Goal: Task Accomplishment & Management: Manage account settings

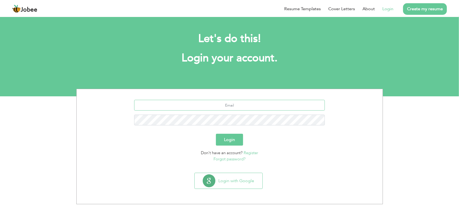
click at [222, 107] on input "text" at bounding box center [229, 105] width 191 height 11
type input "assadraza1992@gmail.com"
click at [234, 133] on form "assadraza1992@gmail.com Login Don't have an account? Register Forgot password?" at bounding box center [230, 131] width 298 height 62
click at [234, 138] on button "Login" at bounding box center [229, 140] width 27 height 12
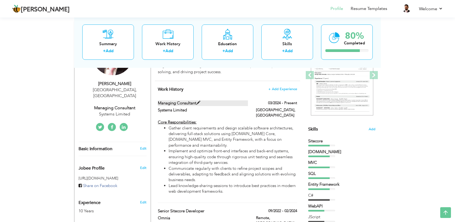
click at [200, 102] on span at bounding box center [198, 103] width 4 height 4
type input "Managing Consultant"
type input "Systems Limited"
type input "03/2024"
type input "[GEOGRAPHIC_DATA]"
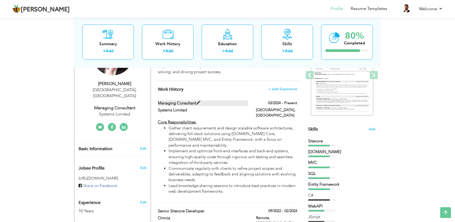
type input "[GEOGRAPHIC_DATA]"
checkbox input "true"
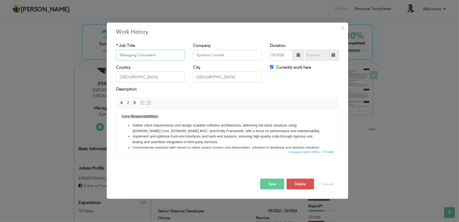
drag, startPoint x: 161, startPoint y: 50, endPoint x: 100, endPoint y: 50, distance: 61.1
click at [100, 50] on div "× Work History * Job Title Managing Consultant Company Systems Limited" at bounding box center [229, 111] width 459 height 222
drag, startPoint x: 226, startPoint y: 55, endPoint x: 177, endPoint y: 59, distance: 49.1
click at [177, 59] on div "* Job Title Managing Consultant Company Systems Limited Duration 03/2024 Curren…" at bounding box center [227, 54] width 231 height 22
click at [273, 68] on input "Currently work here" at bounding box center [271, 66] width 3 height 3
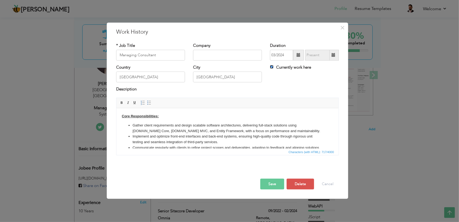
checkbox input "false"
click at [332, 54] on span at bounding box center [334, 55] width 10 height 11
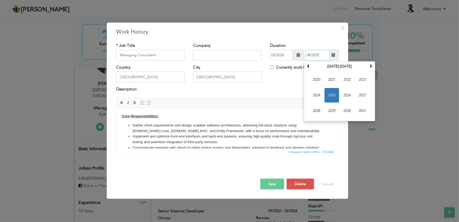
click at [327, 96] on span "2025" at bounding box center [332, 95] width 15 height 15
click at [334, 95] on span "Jun" at bounding box center [332, 95] width 15 height 15
type input "06/2025"
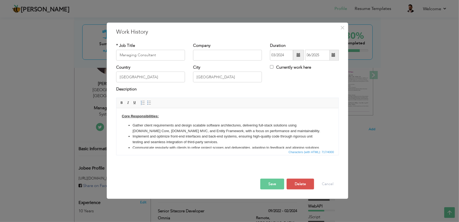
click at [289, 89] on div "Description" at bounding box center [227, 89] width 223 height 7
drag, startPoint x: 163, startPoint y: 77, endPoint x: 71, endPoint y: 77, distance: 92.0
click at [71, 77] on div "× Work History * Job Title Managing Consultant Company Duration 03/2024" at bounding box center [229, 111] width 459 height 222
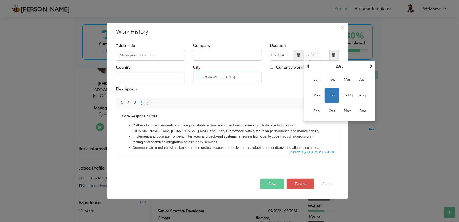
click at [211, 72] on input "[GEOGRAPHIC_DATA]" at bounding box center [227, 77] width 69 height 11
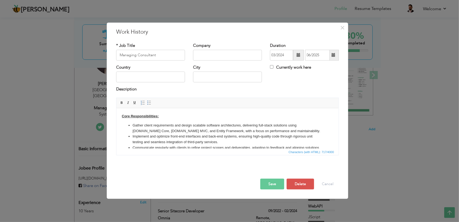
click at [245, 115] on body "Core Responsibilities: Gather client requirements and design scalable software …" at bounding box center [228, 137] width 212 height 48
click at [215, 55] on input "text" at bounding box center [227, 55] width 69 height 11
type input "Freelance"
drag, startPoint x: 160, startPoint y: 57, endPoint x: 117, endPoint y: 56, distance: 42.3
click at [117, 56] on input "Managing Consultant" at bounding box center [150, 55] width 69 height 11
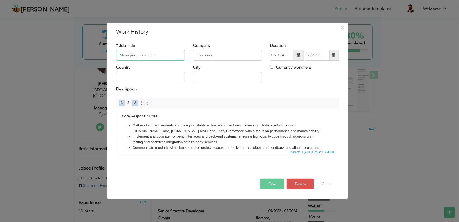
click at [130, 55] on input "Managing Consultant" at bounding box center [150, 55] width 69 height 11
drag, startPoint x: 130, startPoint y: 55, endPoint x: 131, endPoint y: 59, distance: 4.7
click at [130, 56] on input "Managing Consultant" at bounding box center [150, 55] width 69 height 11
type input "Consultant"
click at [264, 185] on button "Save" at bounding box center [273, 184] width 24 height 11
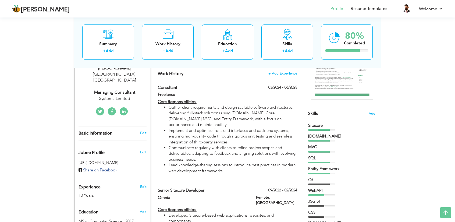
scroll to position [27, 0]
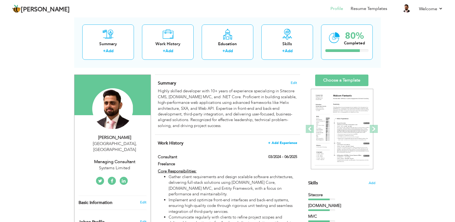
click at [276, 142] on span "+ Add Experience" at bounding box center [282, 143] width 29 height 4
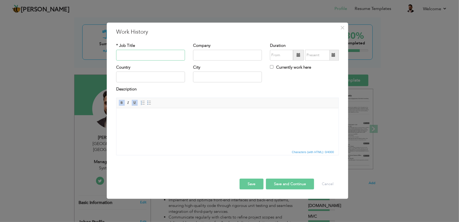
click at [156, 56] on input "text" at bounding box center [150, 55] width 69 height 11
type input "Senior Sitecore Developer"
type input "DCX Transform"
click at [272, 68] on input "Currently work here" at bounding box center [271, 66] width 3 height 3
checkbox input "true"
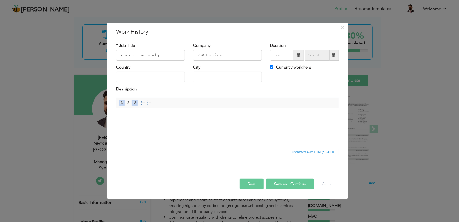
click at [297, 56] on span at bounding box center [299, 55] width 4 height 4
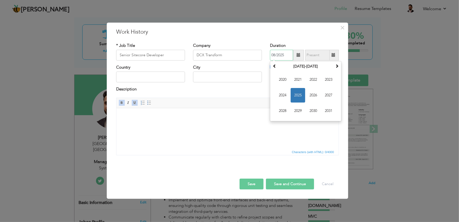
click at [294, 96] on span "2025" at bounding box center [298, 95] width 15 height 15
click at [311, 94] on span "Jul" at bounding box center [313, 95] width 15 height 15
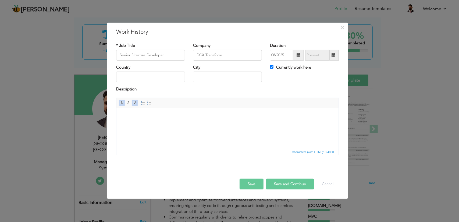
type input "07/2025"
click at [159, 80] on input "text" at bounding box center [150, 77] width 69 height 11
click at [230, 85] on div "City" at bounding box center [227, 76] width 77 height 22
click at [252, 181] on button "Save" at bounding box center [252, 184] width 24 height 11
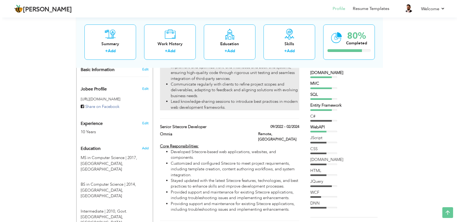
scroll to position [161, 0]
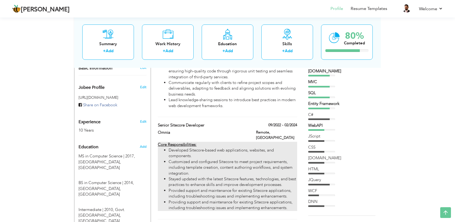
click at [213, 164] on li "Customized and configured Sitecore to meet project requirements, including temp…" at bounding box center [233, 167] width 129 height 17
type input "Omnia"
type input "09/2022"
type input "02/2024"
type input "[GEOGRAPHIC_DATA]"
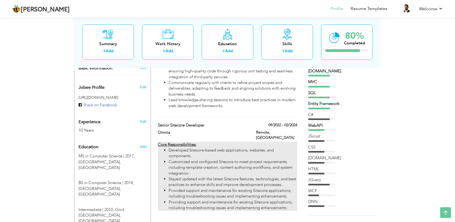
type input "Remote"
checkbox input "false"
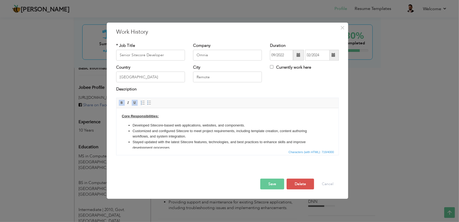
click at [194, 143] on li "Stayed updated with the latest Sitecore features, technologies, and best practi…" at bounding box center [227, 144] width 190 height 11
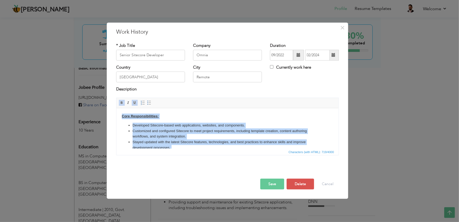
click at [194, 143] on li "Stayed updated with the latest Sitecore features, technologies, and best practi…" at bounding box center [227, 144] width 190 height 11
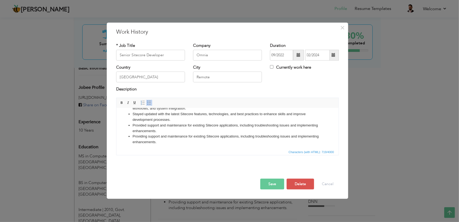
scroll to position [30, 0]
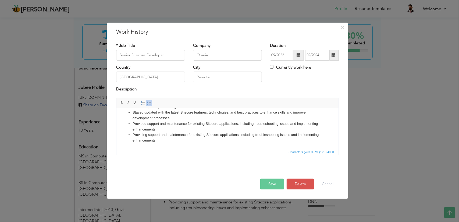
click at [194, 135] on li "Providing support and maintenance for existing Sitecore applications, including…" at bounding box center [227, 137] width 190 height 11
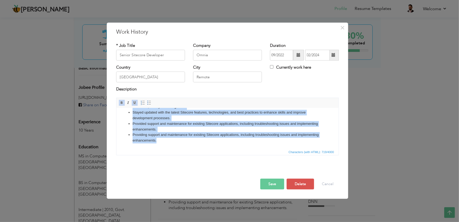
copy body "Core Responsibilities: Developed Sitecore-based web applications, websites, and…"
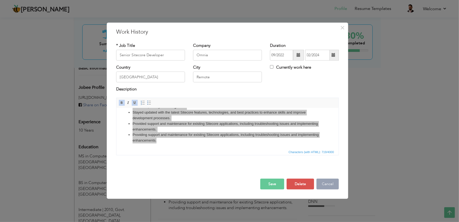
click at [326, 182] on button "Cancel" at bounding box center [328, 184] width 22 height 11
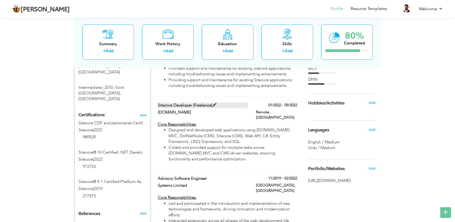
scroll to position [296, 0]
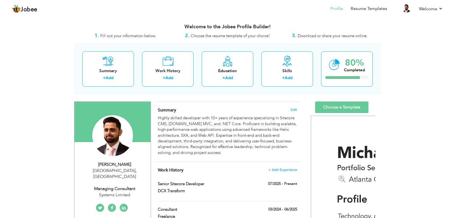
click at [323, 16] on li "Profile" at bounding box center [333, 9] width 20 height 15
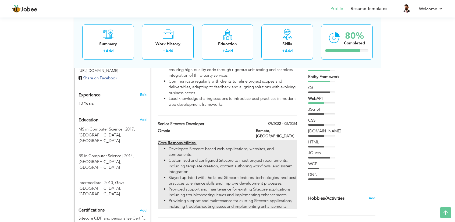
click at [184, 158] on li "Customized and configured Sitecore to meet project requirements, including temp…" at bounding box center [233, 166] width 129 height 17
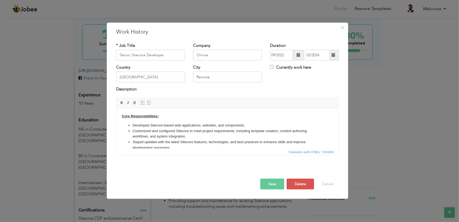
click at [184, 129] on li "Customized and configured Sitecore to meet project requirements, including temp…" at bounding box center [227, 133] width 190 height 11
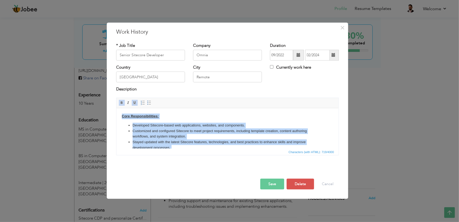
copy body "Core Responsibilities: Developed Sitecore-based web applications, websites, and…"
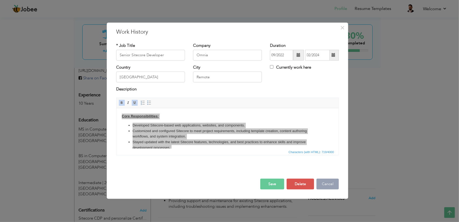
click at [329, 186] on button "Cancel" at bounding box center [328, 184] width 22 height 11
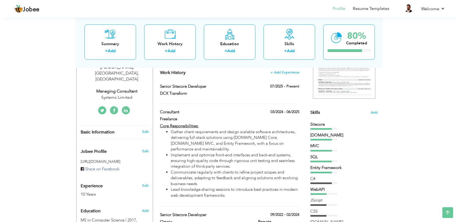
scroll to position [54, 0]
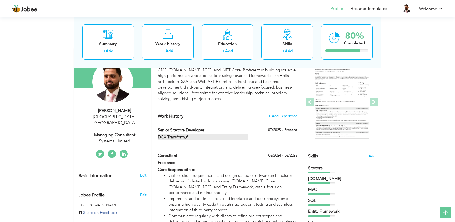
click at [211, 135] on label "DCX Transform" at bounding box center [203, 137] width 90 height 6
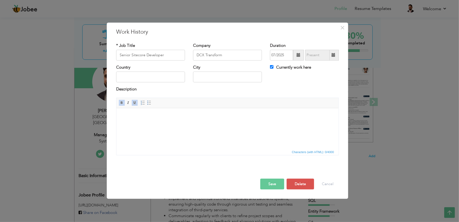
click at [226, 124] on html at bounding box center [227, 116] width 222 height 16
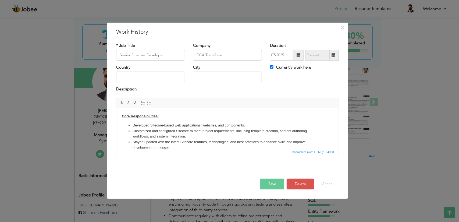
scroll to position [24, 0]
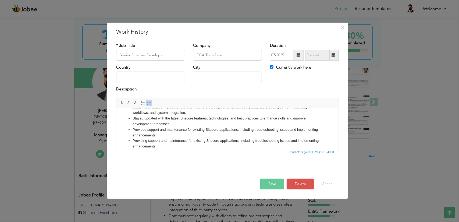
click at [274, 181] on button "Save" at bounding box center [273, 184] width 24 height 11
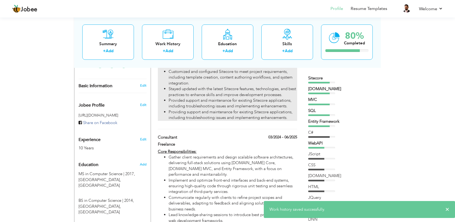
scroll to position [161, 0]
